Goal: Task Accomplishment & Management: Manage account settings

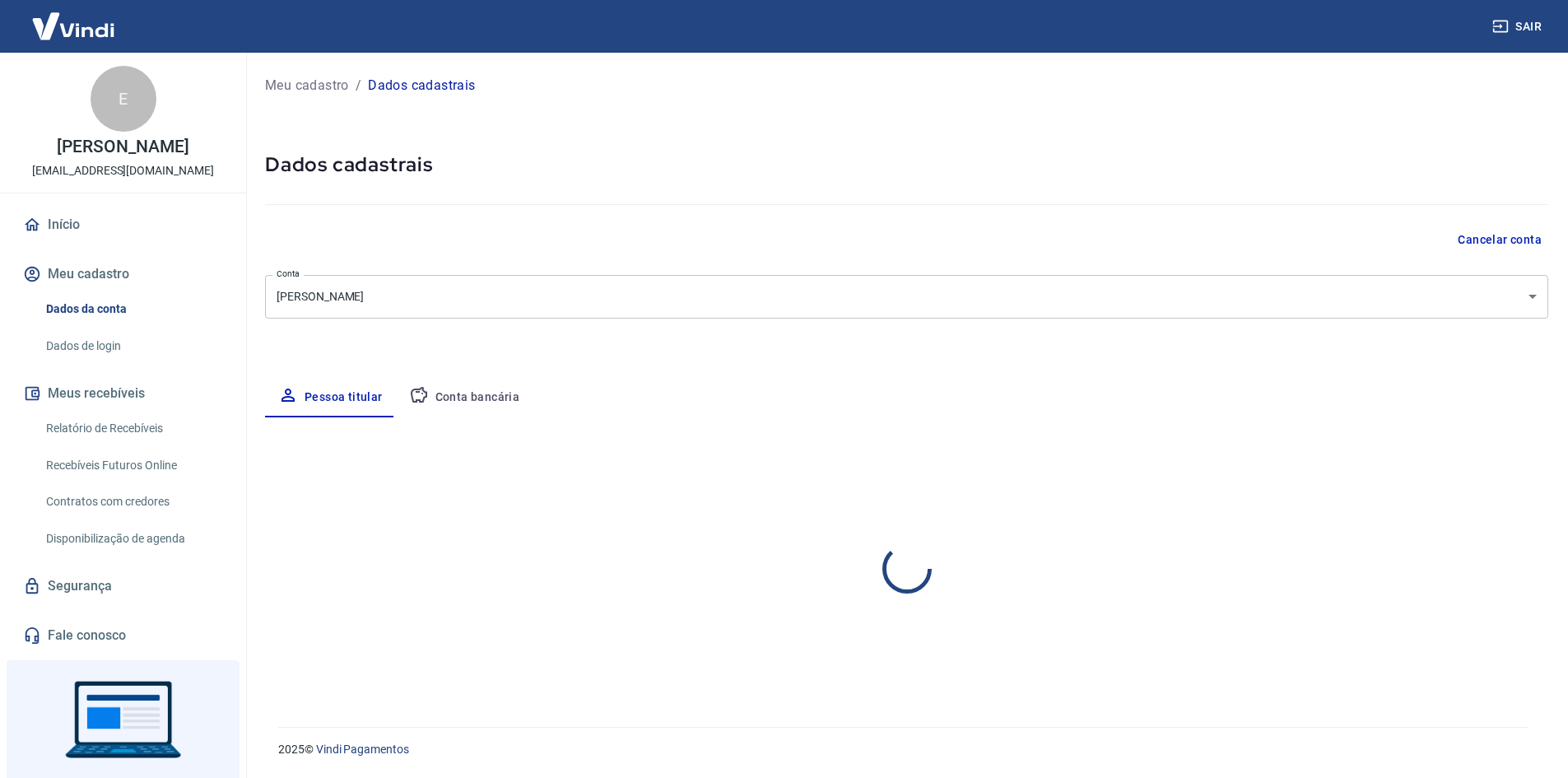
select select "SP"
select select "business"
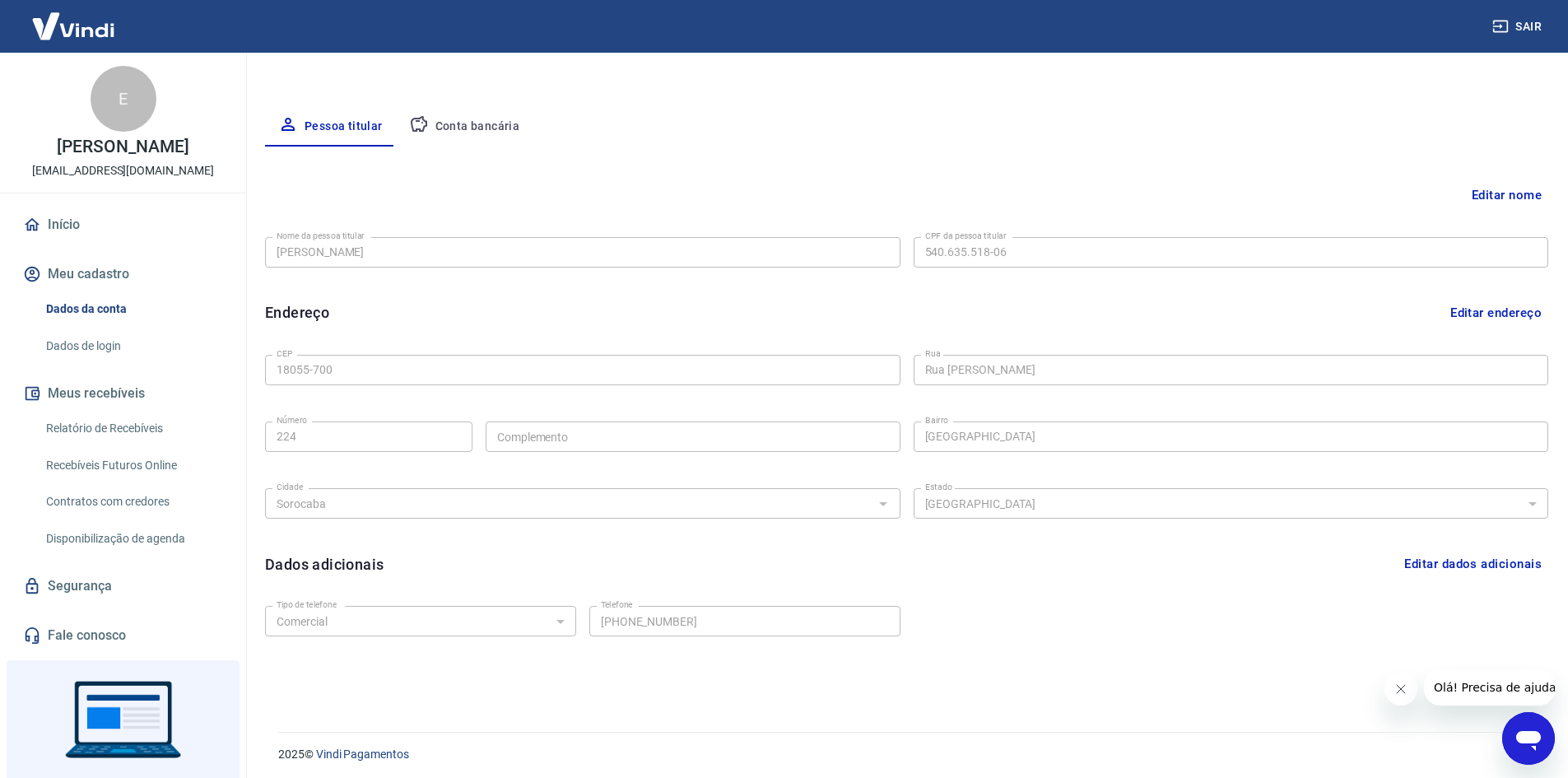
scroll to position [276, 0]
click at [1407, 689] on button "Fechar mensagem da empresa" at bounding box center [1400, 688] width 33 height 33
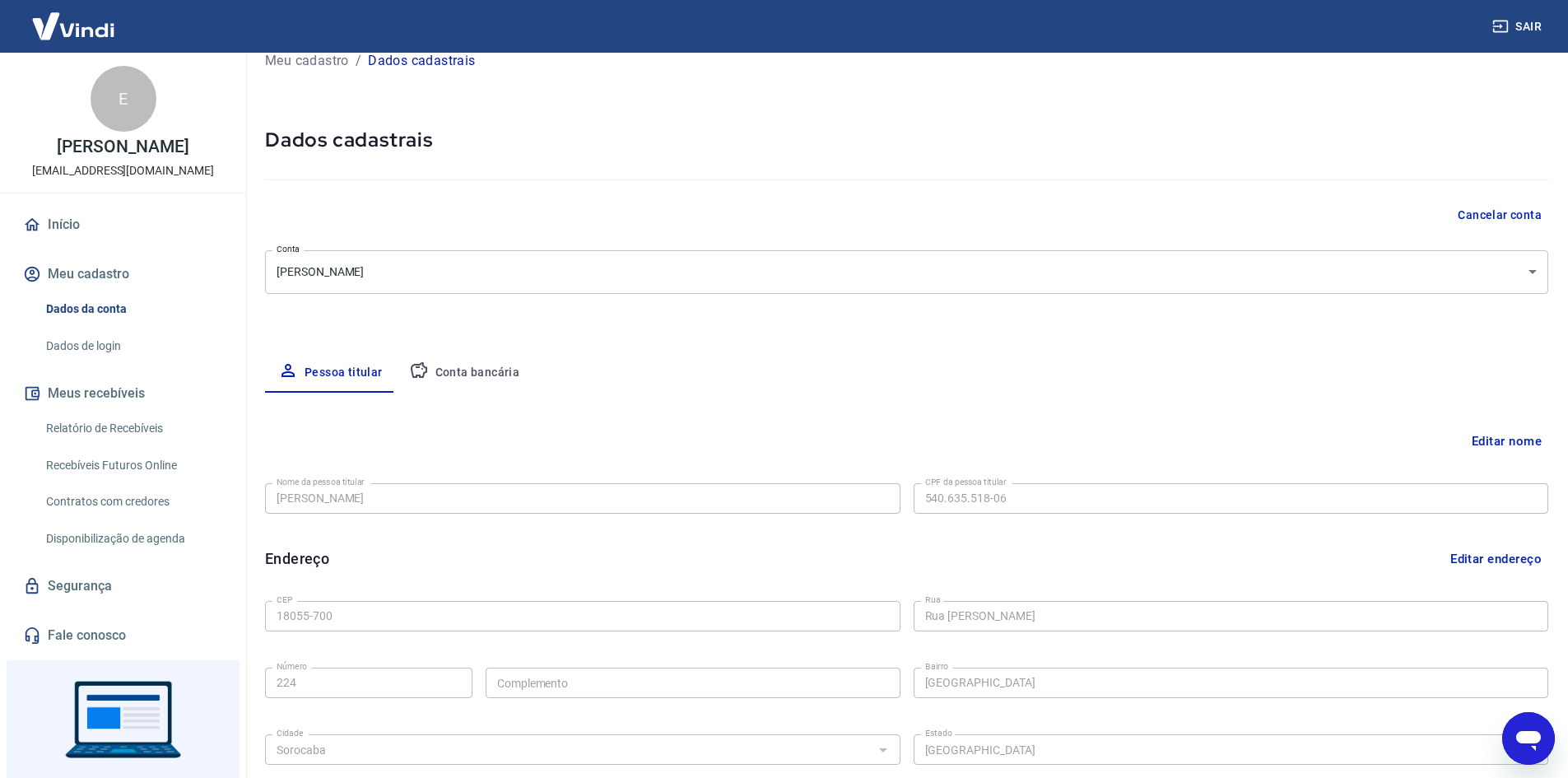
scroll to position [0, 0]
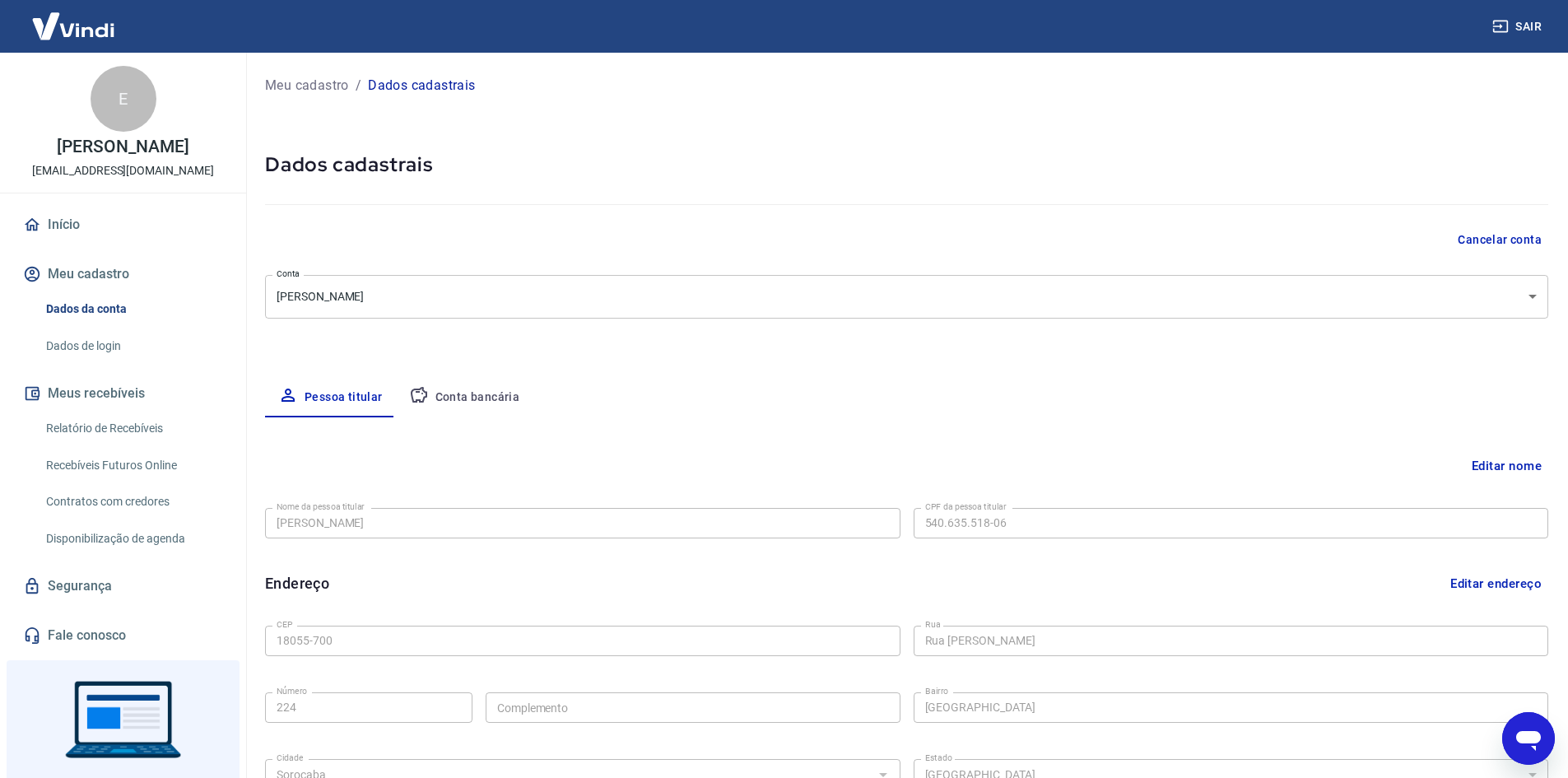
click at [95, 342] on link "Dados de login" at bounding box center [133, 346] width 187 height 34
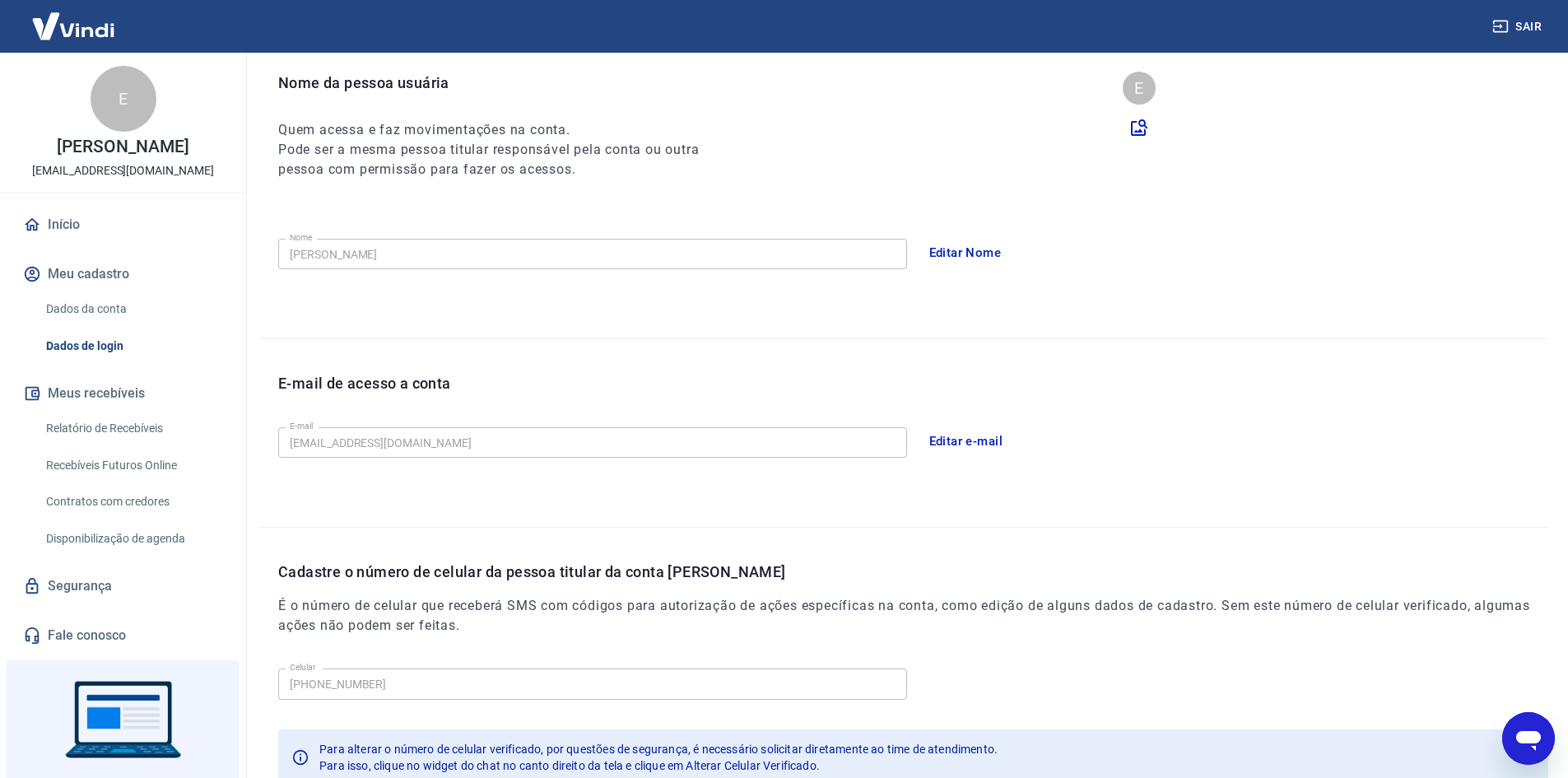
scroll to position [165, 0]
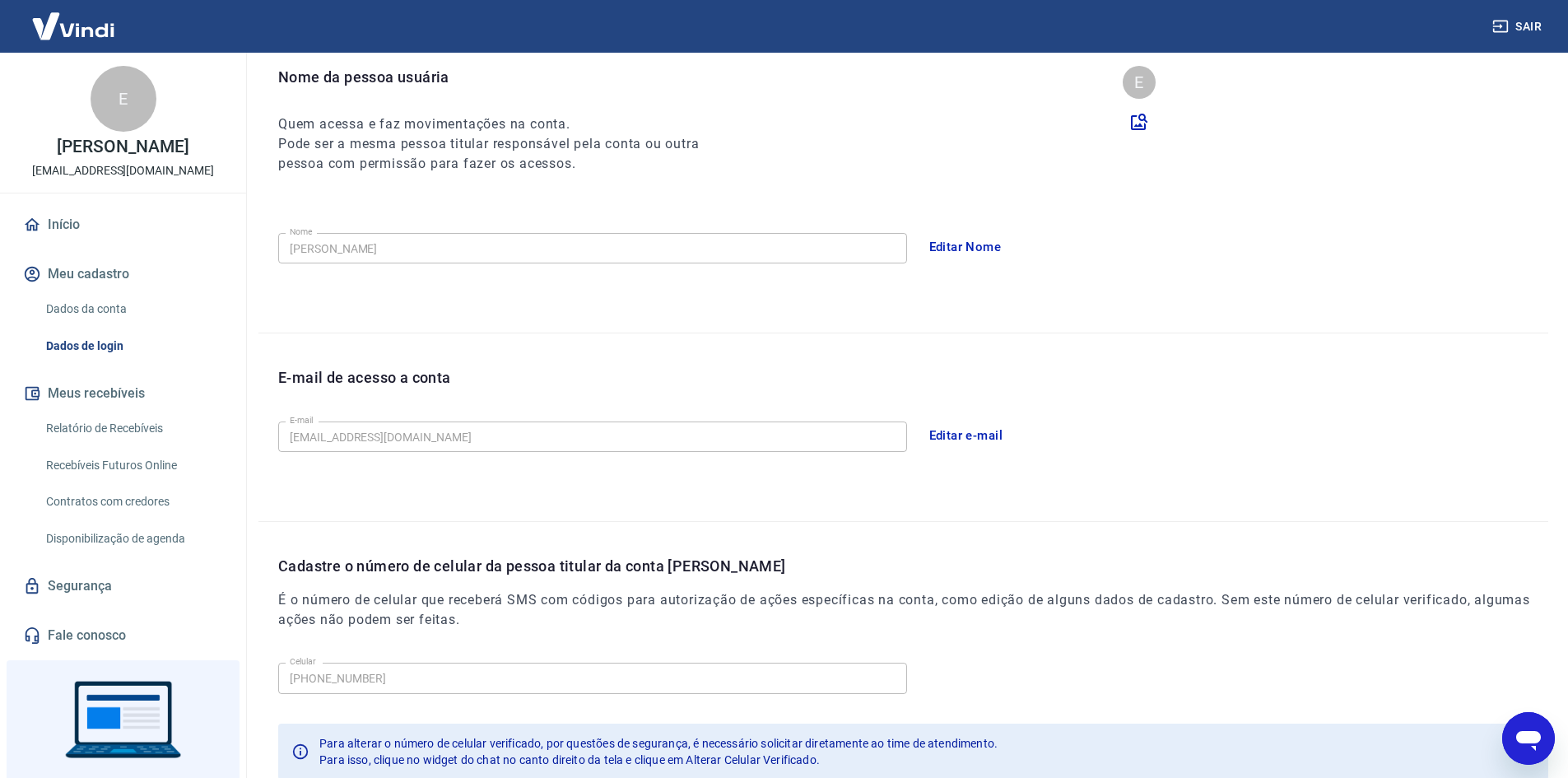
click at [956, 440] on button "Editar e-mail" at bounding box center [966, 436] width 92 height 35
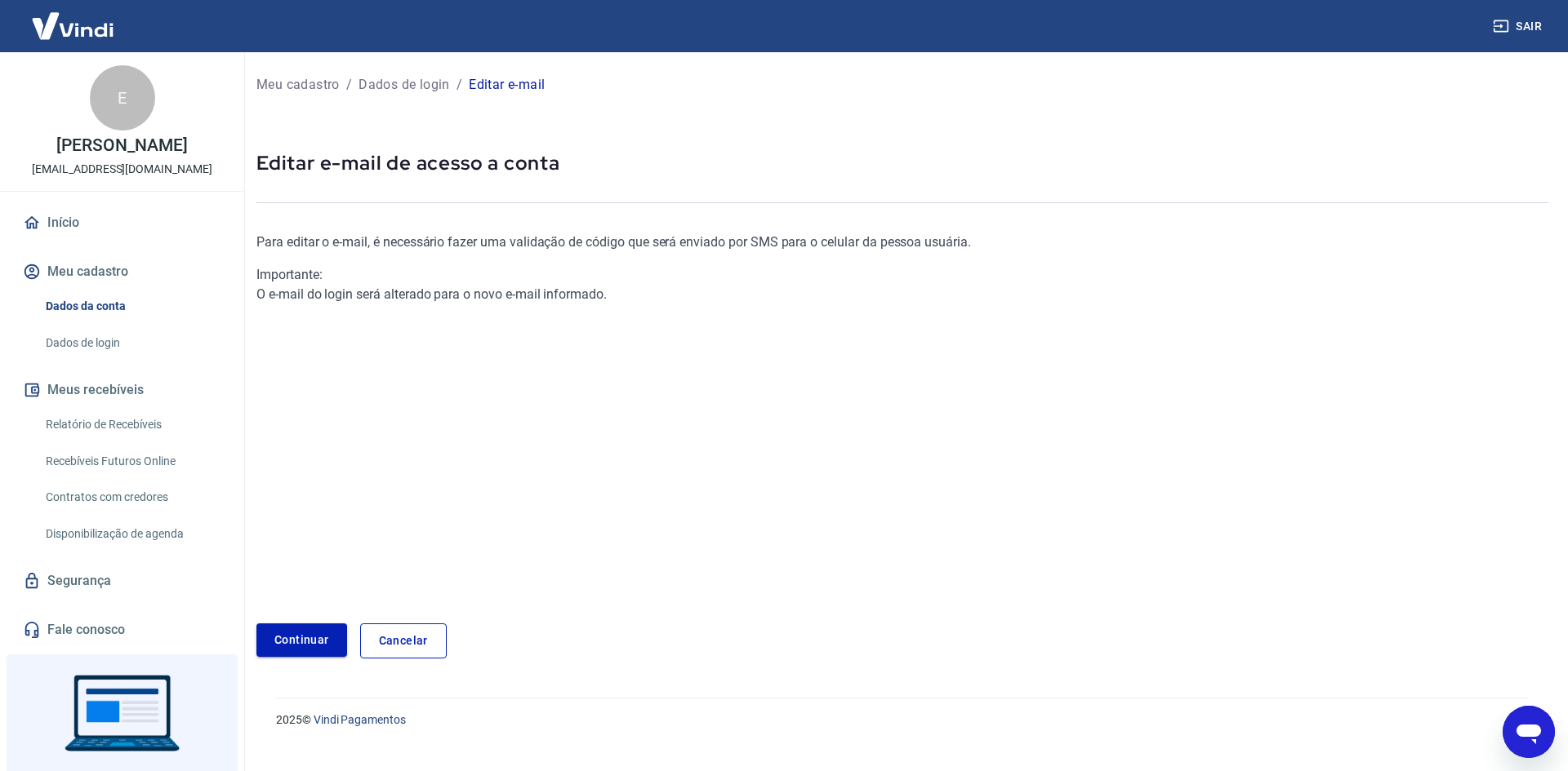
click at [297, 633] on link "Continuar" at bounding box center [302, 641] width 91 height 34
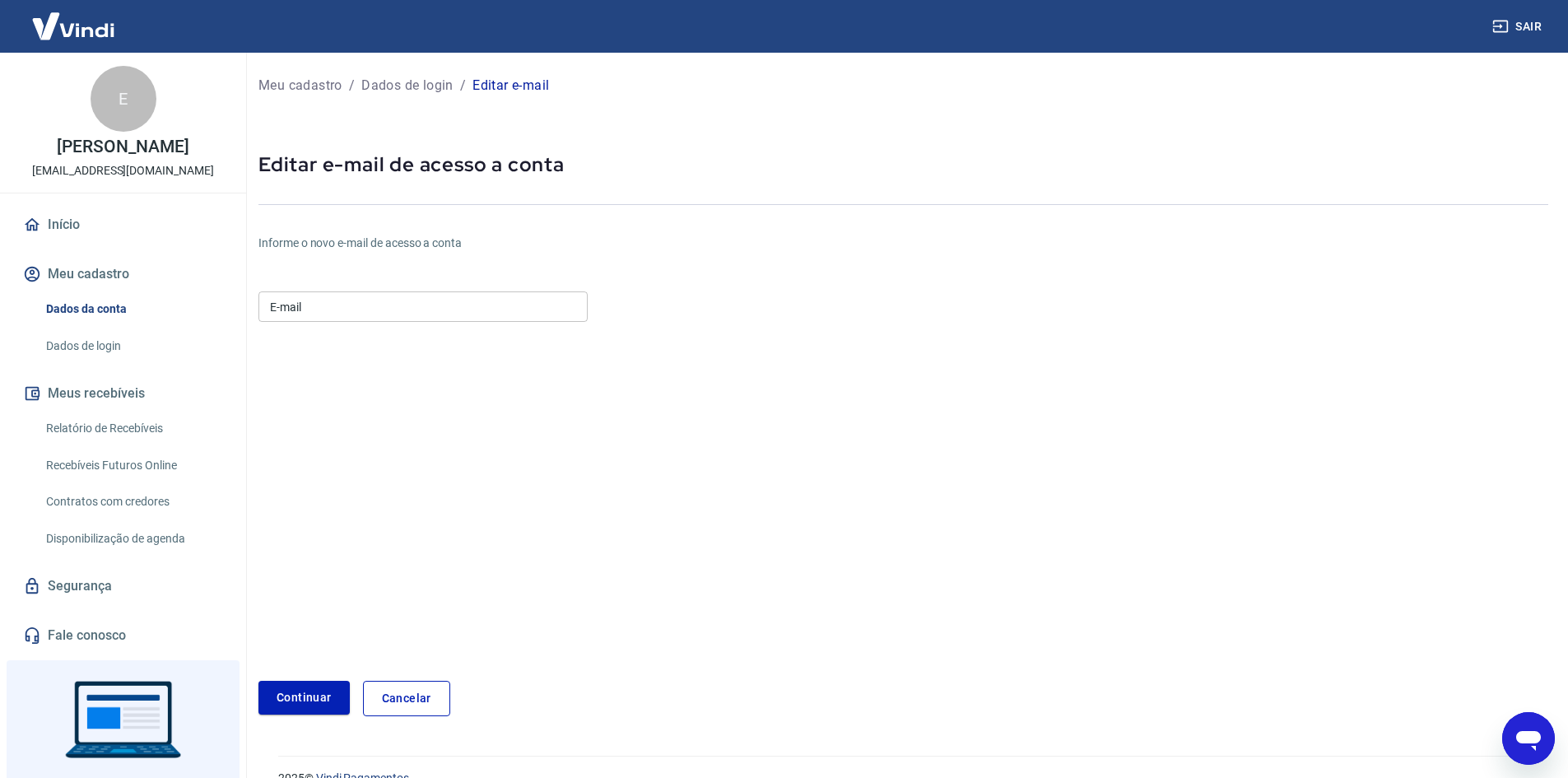
click at [318, 319] on input "E-mail" at bounding box center [423, 306] width 329 height 31
click at [368, 309] on input "E-mail" at bounding box center [423, 306] width 329 height 31
type input "helmyimports@gmail.com"
click at [303, 700] on button "Continuar" at bounding box center [304, 698] width 91 height 34
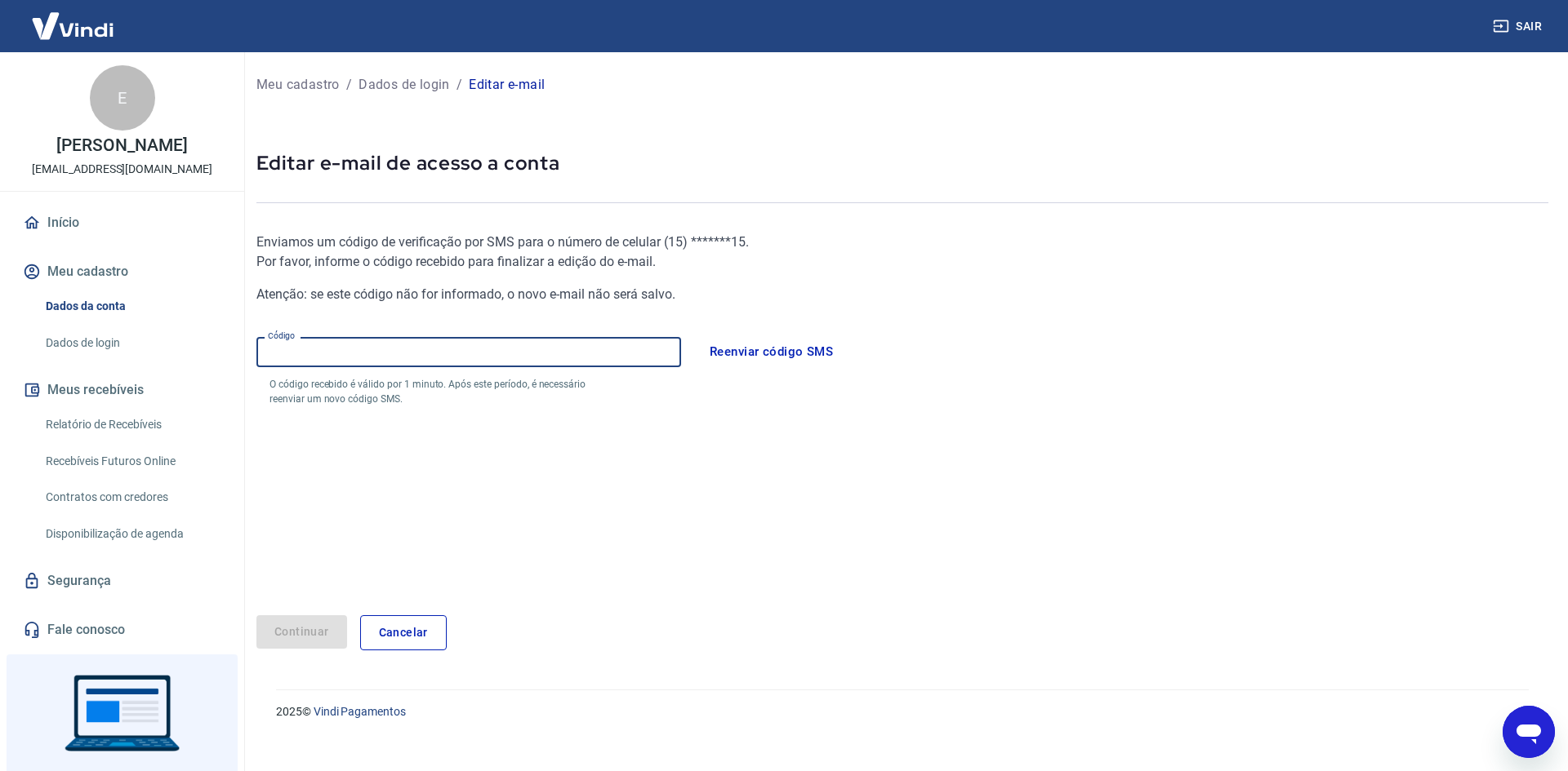
click at [520, 354] on input "Código" at bounding box center [468, 352] width 425 height 31
type input "017689"
click at [325, 624] on button "Continuar" at bounding box center [302, 632] width 91 height 34
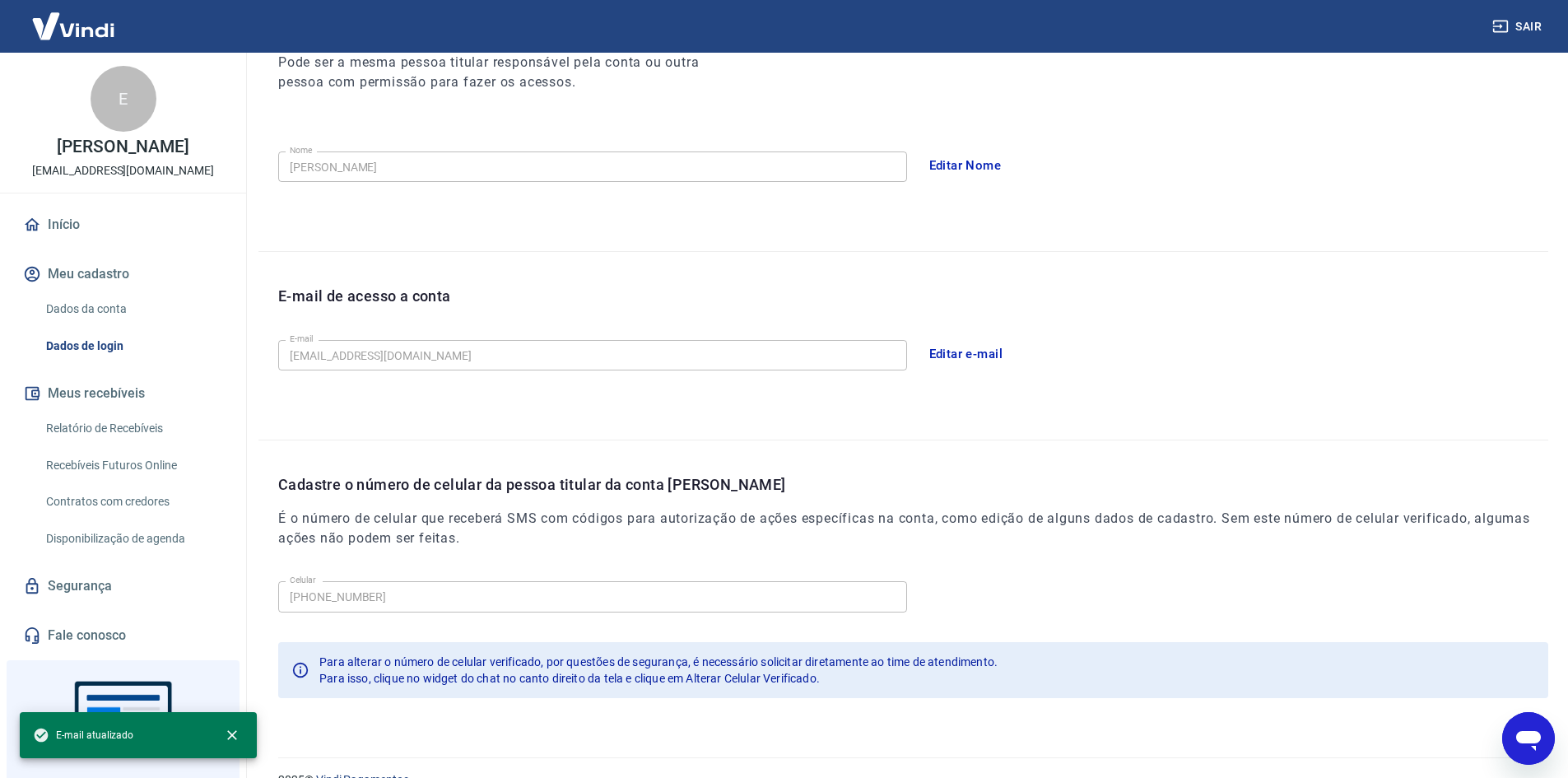
scroll to position [247, 0]
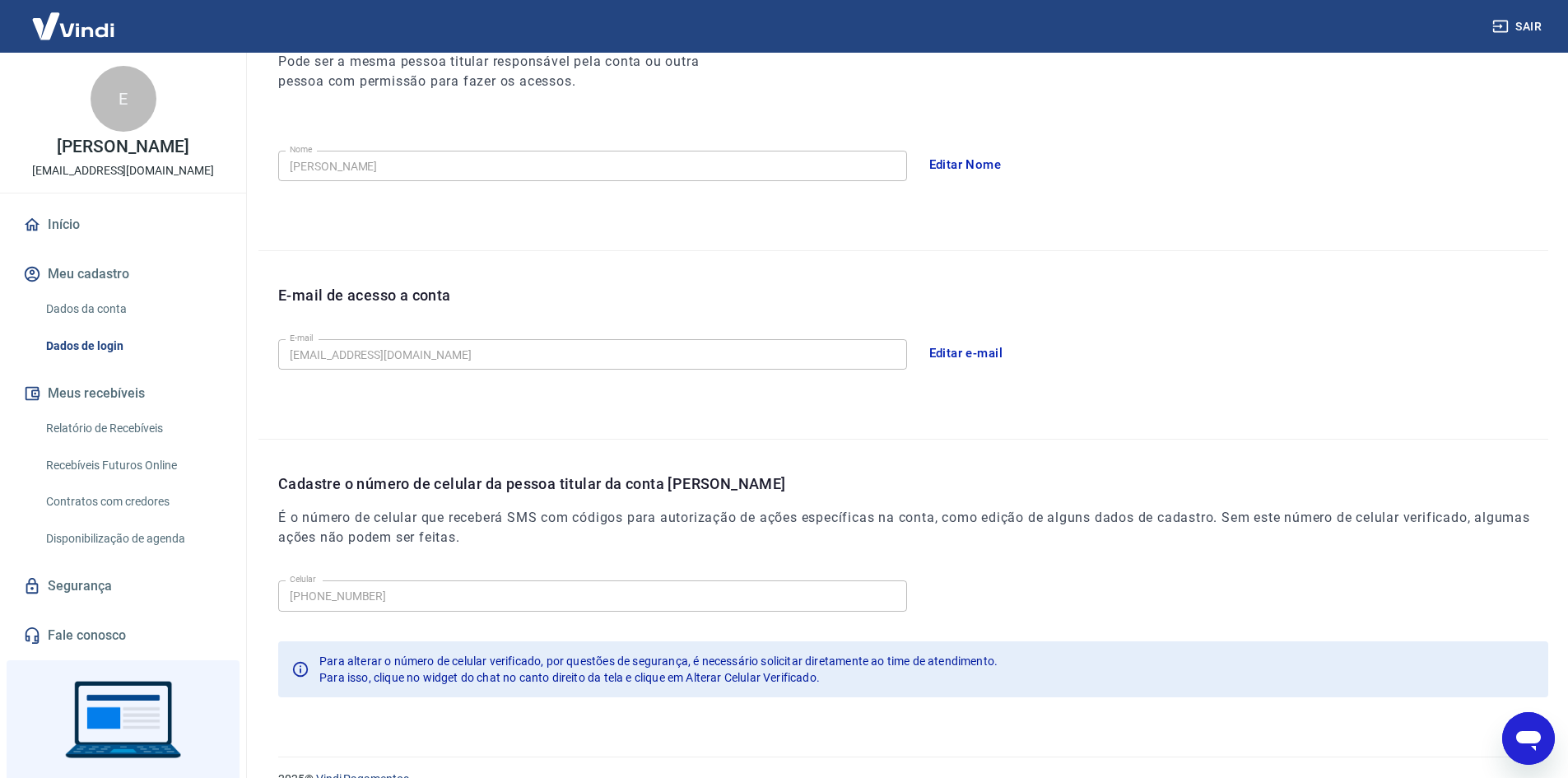
click at [101, 234] on link "Início" at bounding box center [123, 225] width 207 height 36
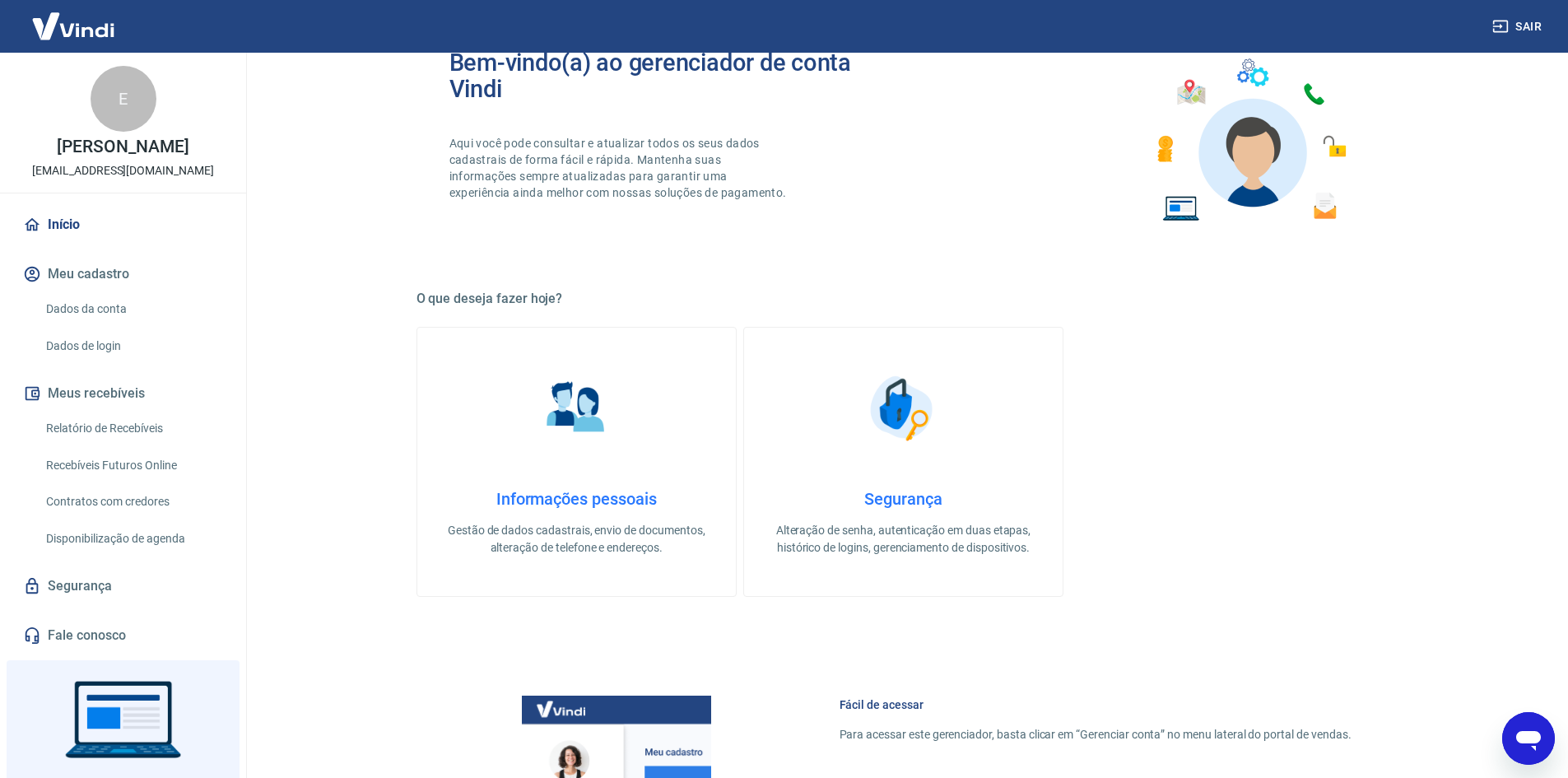
scroll to position [631, 0]
